Goal: Task Accomplishment & Management: Use online tool/utility

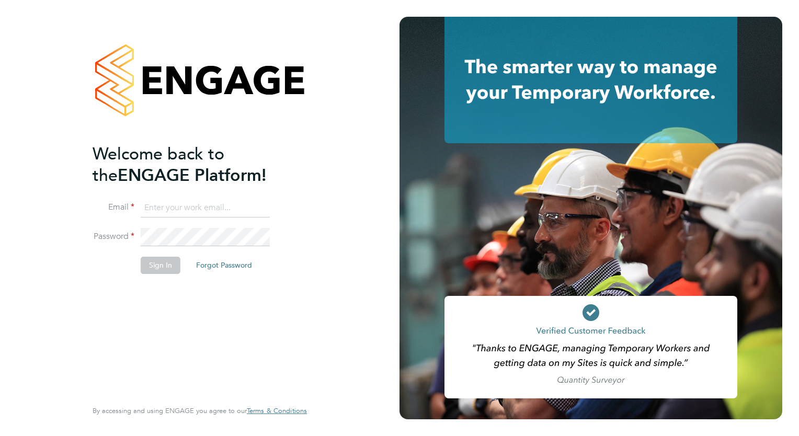
type input "[PERSON_NAME][EMAIL_ADDRESS][DOMAIN_NAME]"
click at [154, 262] on button "Sign In" at bounding box center [161, 265] width 40 height 17
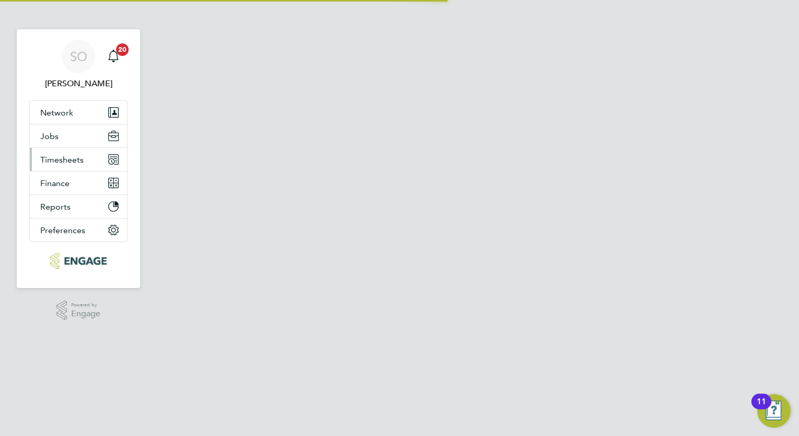
click at [82, 160] on span "Timesheets" at bounding box center [61, 160] width 43 height 10
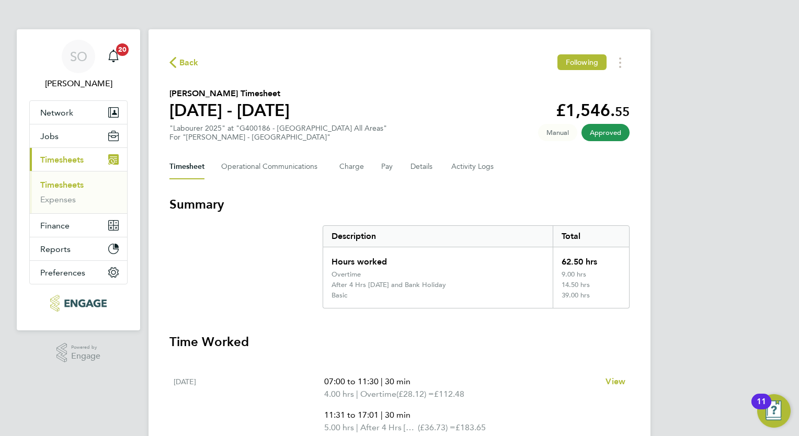
click at [75, 180] on link "Timesheets" at bounding box center [61, 185] width 43 height 10
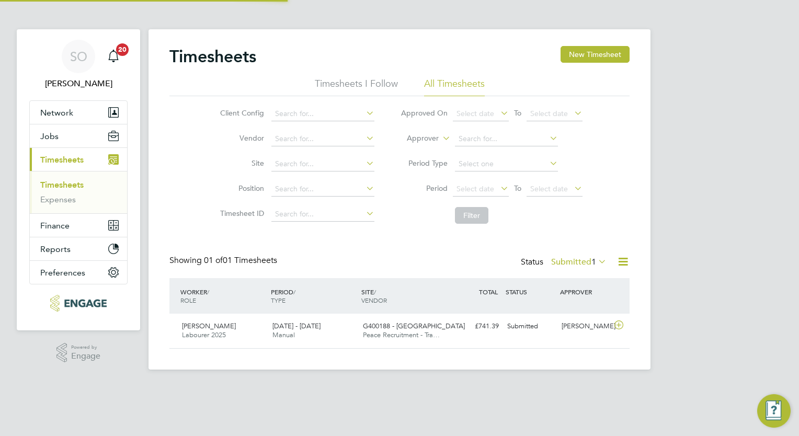
scroll to position [26, 91]
